Goal: Check status: Verify the current state of an ongoing process or item

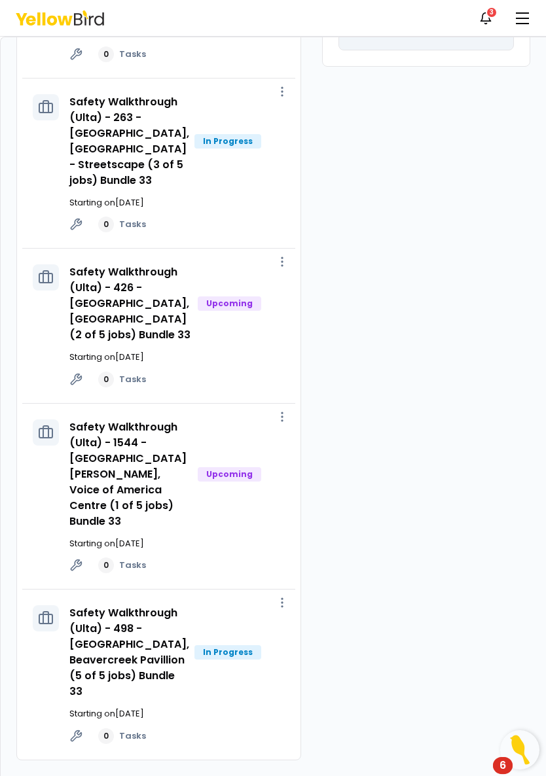
scroll to position [338, 0]
click at [217, 646] on div "In Progress" at bounding box center [227, 652] width 67 height 14
click at [245, 610] on link "View job" at bounding box center [225, 617] width 77 height 21
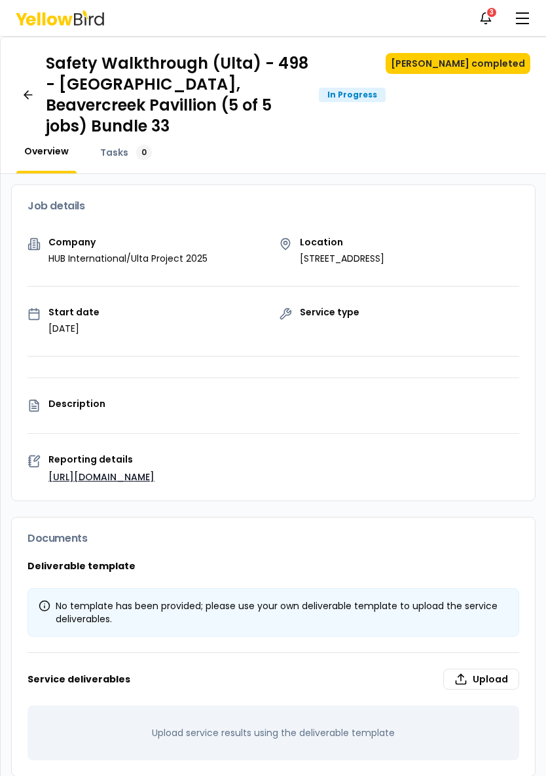
click at [525, 18] on span "button" at bounding box center [522, 18] width 13 height 1
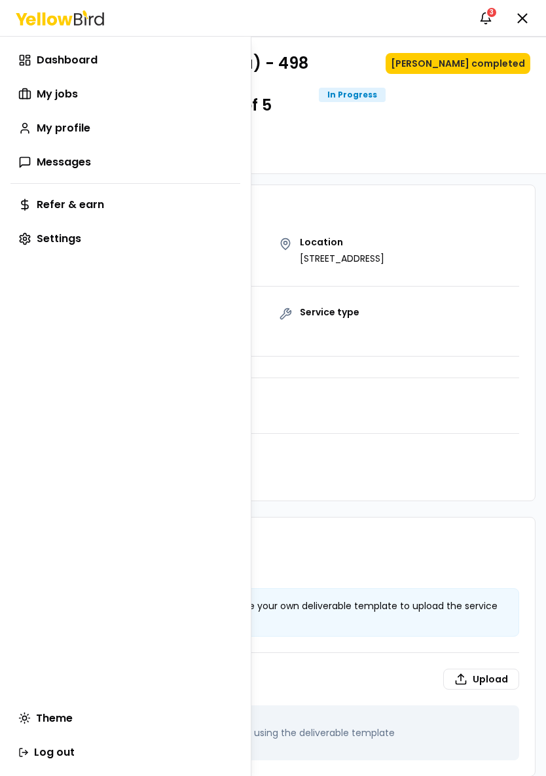
click at [65, 91] on span "My jobs" at bounding box center [57, 94] width 41 height 16
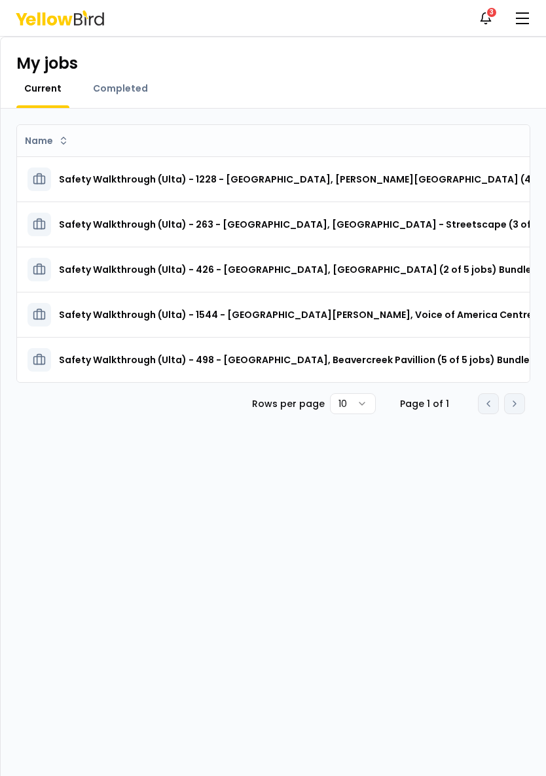
click at [327, 362] on h3 "Safety Walkthrough (Ulta) - 498 - [GEOGRAPHIC_DATA], Beavercreek Pavillion (5 o…" at bounding box center [301, 360] width 484 height 24
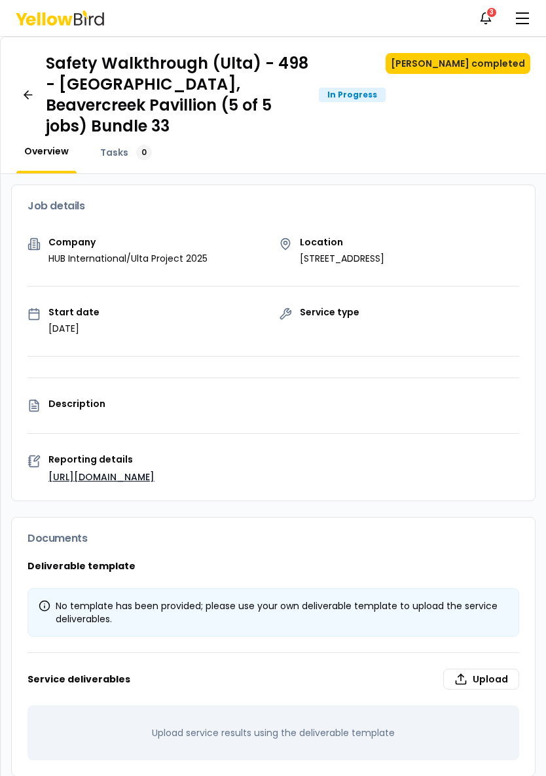
click at [154, 471] on link "[URL][DOMAIN_NAME]" at bounding box center [101, 477] width 106 height 13
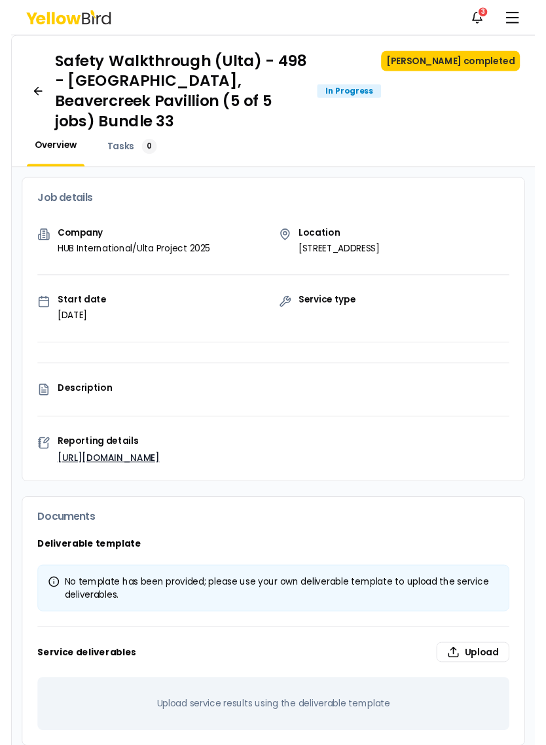
scroll to position [31, 0]
